Goal: Transaction & Acquisition: Purchase product/service

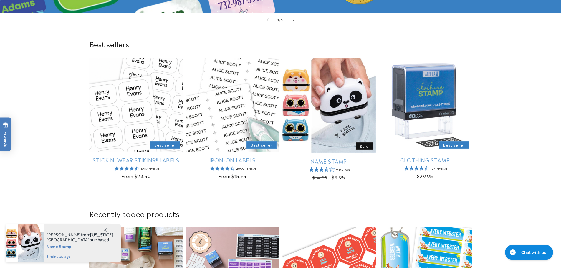
scroll to position [177, 0]
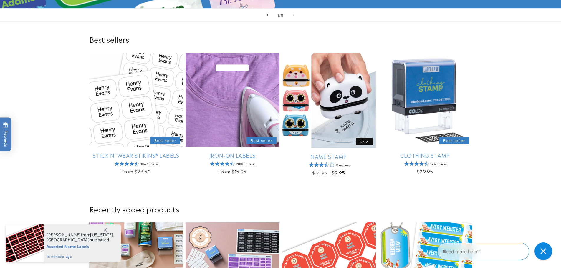
click at [244, 152] on link "Iron-On Labels" at bounding box center [233, 155] width 94 height 7
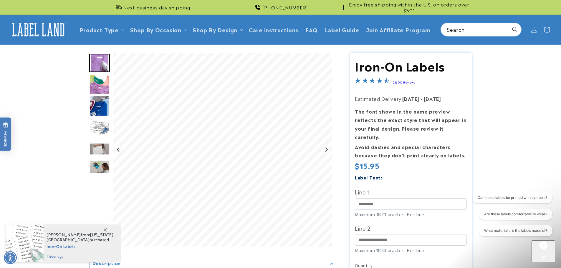
click at [557, 149] on product-info at bounding box center [280, 228] width 561 height 366
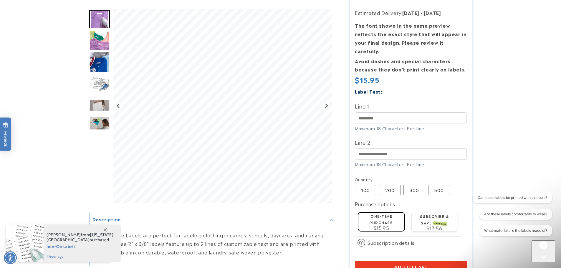
scroll to position [88, 0]
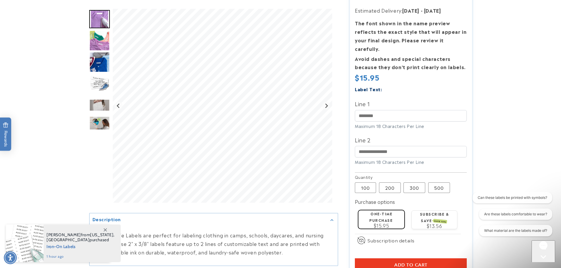
click at [528, 174] on product-info at bounding box center [280, 139] width 561 height 366
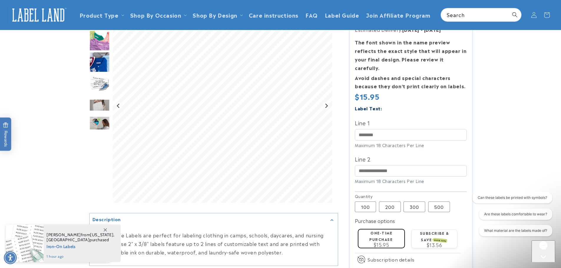
scroll to position [59, 0]
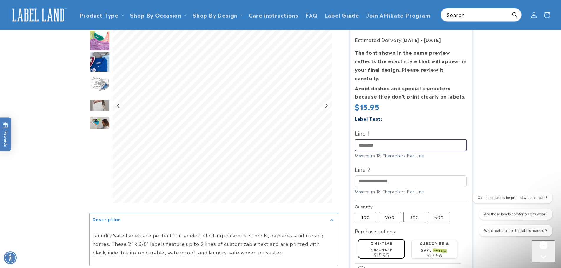
click at [404, 140] on input "Line 1" at bounding box center [411, 145] width 112 height 11
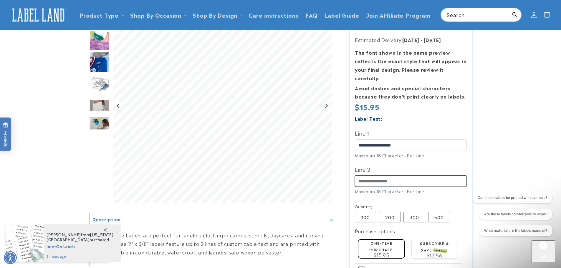
click at [435, 176] on input "Line 2" at bounding box center [411, 181] width 112 height 11
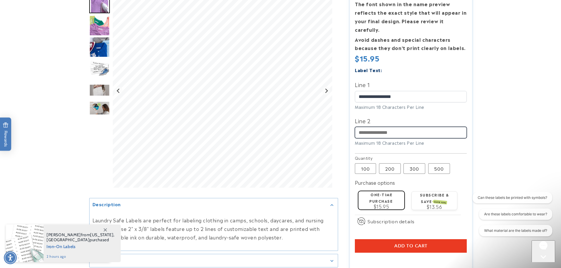
scroll to position [118, 0]
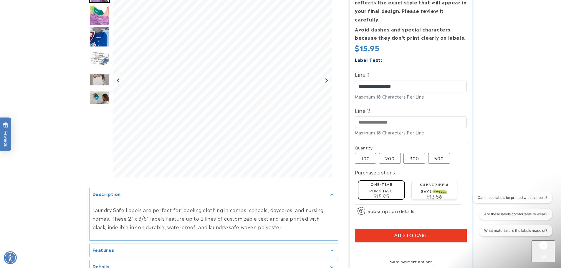
click at [536, 119] on product-info at bounding box center [280, 110] width 561 height 366
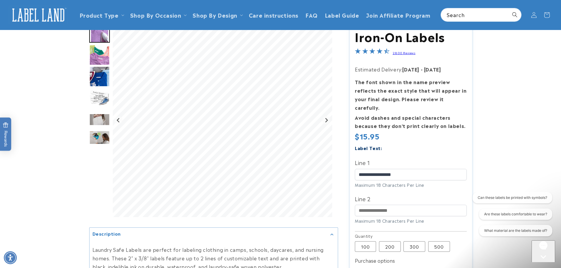
scroll to position [0, 0]
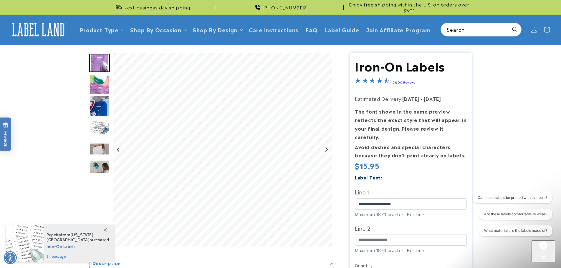
click at [100, 86] on img "Go to slide 2" at bounding box center [99, 84] width 21 height 21
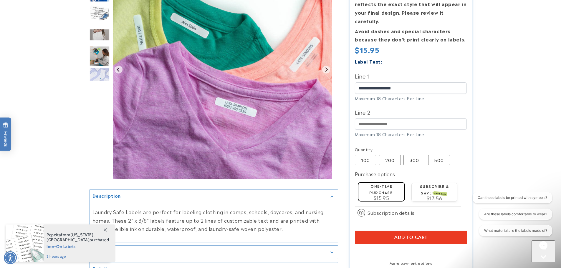
scroll to position [118, 0]
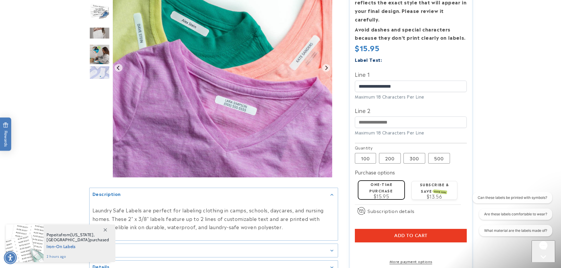
click at [422, 233] on span "Add to cart" at bounding box center [410, 235] width 33 height 5
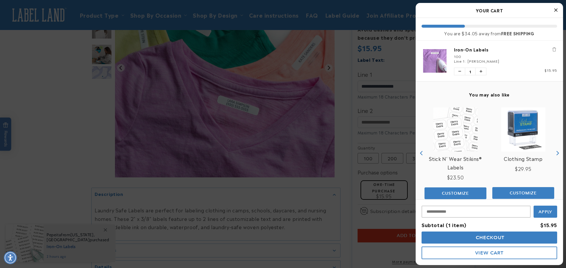
click at [556, 11] on icon "Close Cart" at bounding box center [555, 9] width 3 height 5
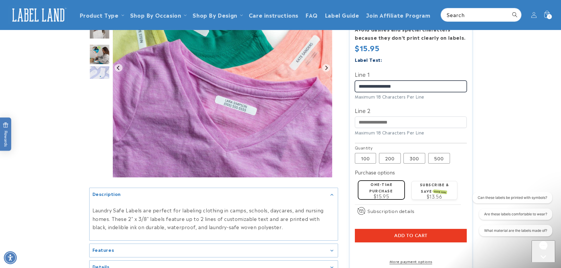
drag, startPoint x: 386, startPoint y: 78, endPoint x: 345, endPoint y: 78, distance: 41.2
click at [345, 78] on div "Iron-On Labels Iron-On Labels 2800 Reviews Estimated Delivery: [DATE] - [DATE] …" at bounding box center [405, 113] width 134 height 356
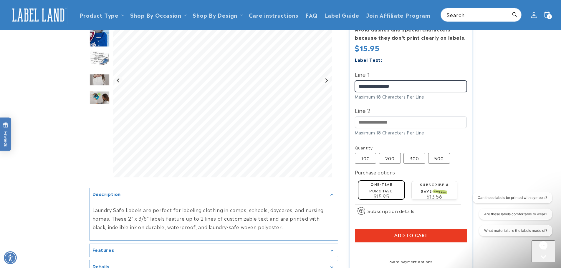
type input "**********"
